Goal: Information Seeking & Learning: Learn about a topic

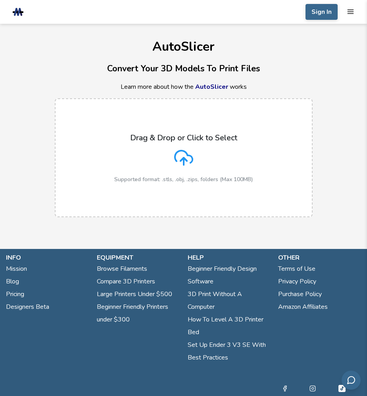
click at [207, 87] on link "AutoSlicer" at bounding box center [211, 87] width 33 height 9
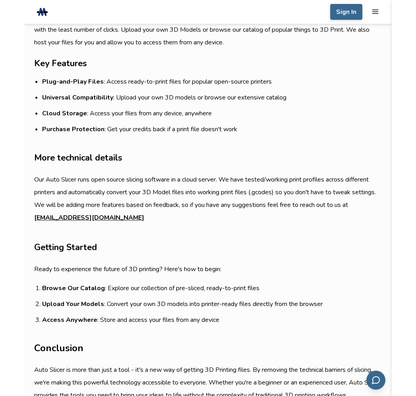
scroll to position [483, 0]
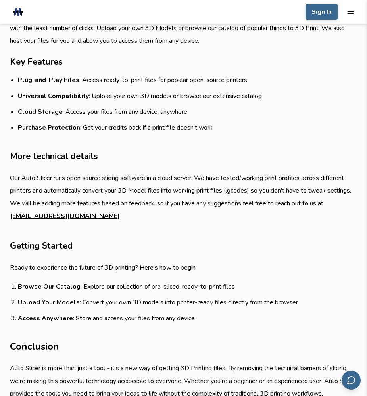
click at [171, 221] on article "Introduction If you are new to 3D Printing technology, you've probably heard ab…" at bounding box center [183, 93] width 347 height 655
drag, startPoint x: 154, startPoint y: 226, endPoint x: 146, endPoint y: 182, distance: 44.6
click at [154, 225] on article "Introduction If you are new to 3D Printing technology, you've probably heard ab…" at bounding box center [183, 93] width 347 height 655
click at [149, 154] on h3 "More technical details" at bounding box center [183, 157] width 347 height 14
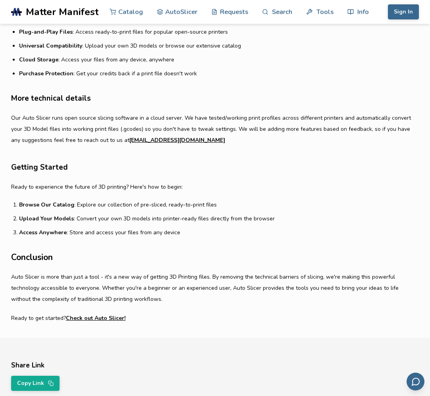
scroll to position [0, 135]
click at [237, 252] on h2 "Conclusion" at bounding box center [215, 258] width 408 height 12
click at [242, 252] on h2 "Conclusion" at bounding box center [215, 258] width 408 height 12
click at [194, 248] on article "Introduction If you are new to 3D Printing technology, you've probably heard ab…" at bounding box center [215, 43] width 408 height 564
click at [102, 315] on link "Check out Auto Slicer!" at bounding box center [96, 318] width 60 height 11
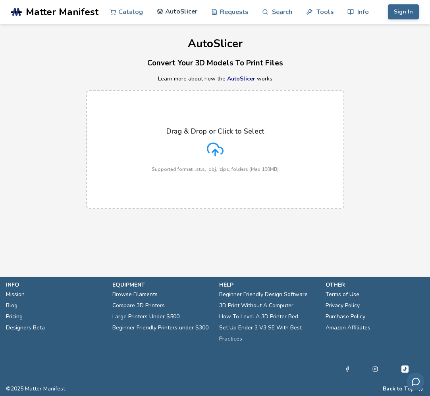
click at [193, 12] on link "AutoSlicer" at bounding box center [177, 12] width 41 height 24
click at [67, 12] on span "Matter Manifest" at bounding box center [62, 11] width 73 height 11
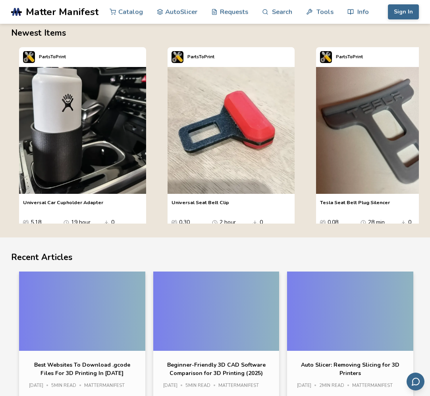
scroll to position [10, 0]
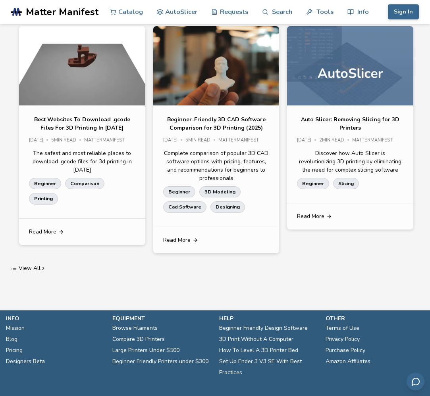
click at [150, 193] on div "Best Websites To Download .gcode Files For 3D Printing In [DATE] 2025 5 min rea…" at bounding box center [215, 141] width 408 height 231
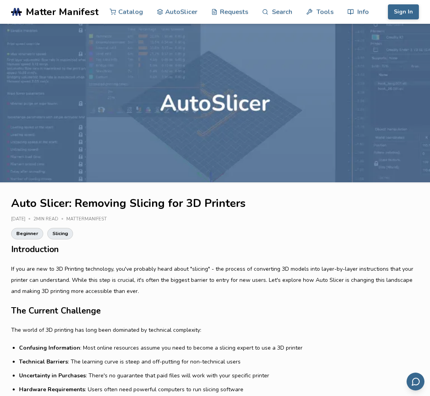
scroll to position [483, 0]
